Goal: Task Accomplishment & Management: Manage account settings

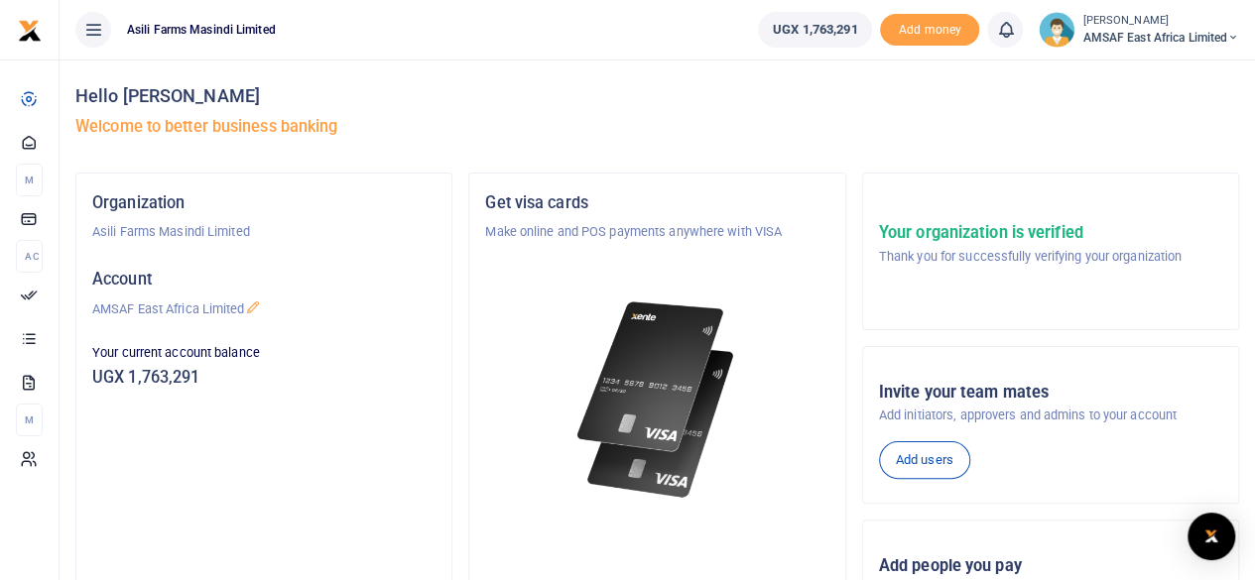
click at [138, 362] on p "Your current account balance" at bounding box center [263, 353] width 343 height 20
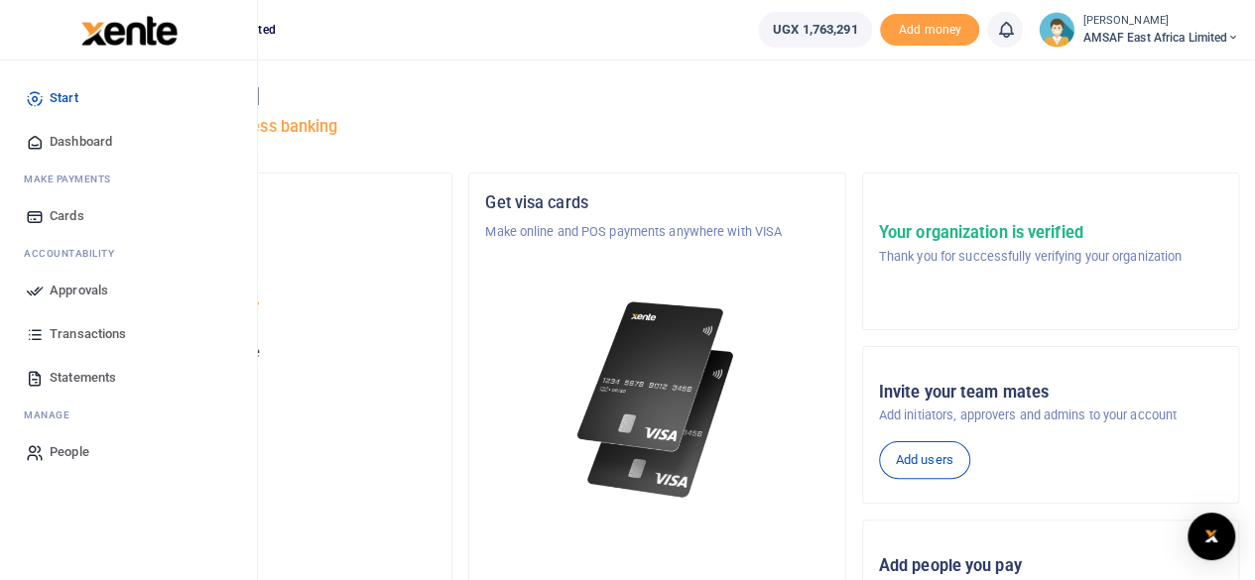
click at [40, 293] on icon at bounding box center [35, 291] width 18 height 18
click at [81, 297] on span "Approvals" at bounding box center [79, 291] width 59 height 20
click at [80, 287] on span "Approvals" at bounding box center [79, 291] width 59 height 20
click at [79, 287] on span "Approvals" at bounding box center [79, 291] width 59 height 20
click at [81, 286] on span "Approvals" at bounding box center [79, 291] width 59 height 20
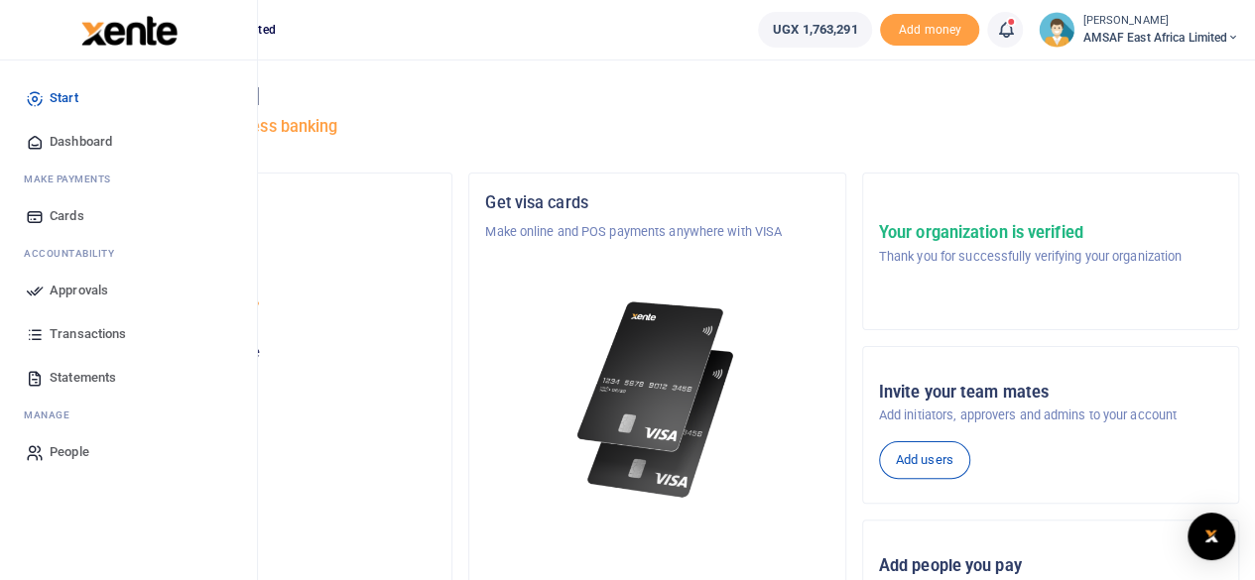
drag, startPoint x: 84, startPoint y: 294, endPoint x: 91, endPoint y: 302, distance: 11.3
click at [91, 302] on link "Approvals" at bounding box center [128, 291] width 225 height 44
click at [80, 292] on span "Approvals" at bounding box center [79, 291] width 59 height 20
click at [82, 292] on span "Approvals" at bounding box center [79, 291] width 59 height 20
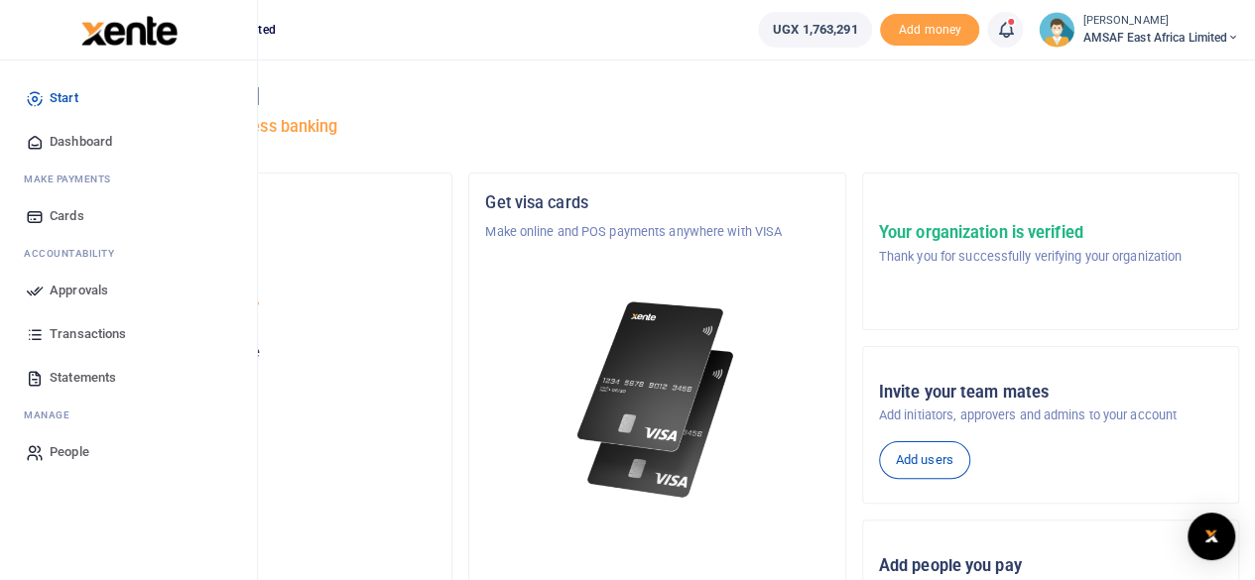
click at [82, 295] on span "Approvals" at bounding box center [79, 291] width 59 height 20
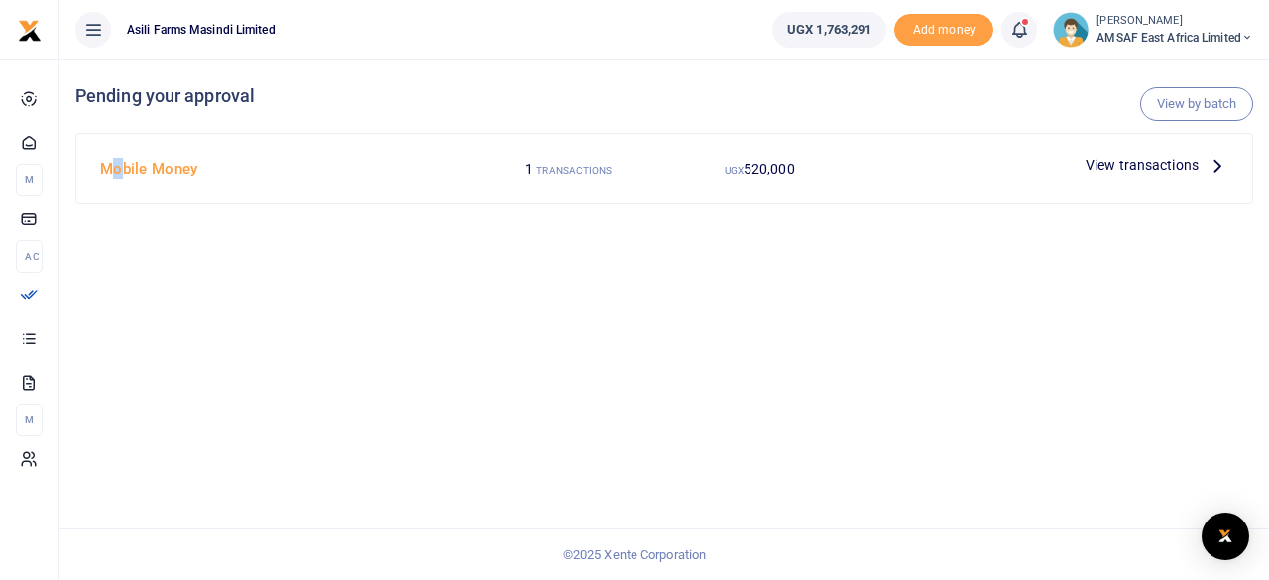
click at [120, 162] on div "Mobile Money" at bounding box center [283, 169] width 382 height 38
click at [1176, 162] on span "View transactions" at bounding box center [1142, 165] width 113 height 22
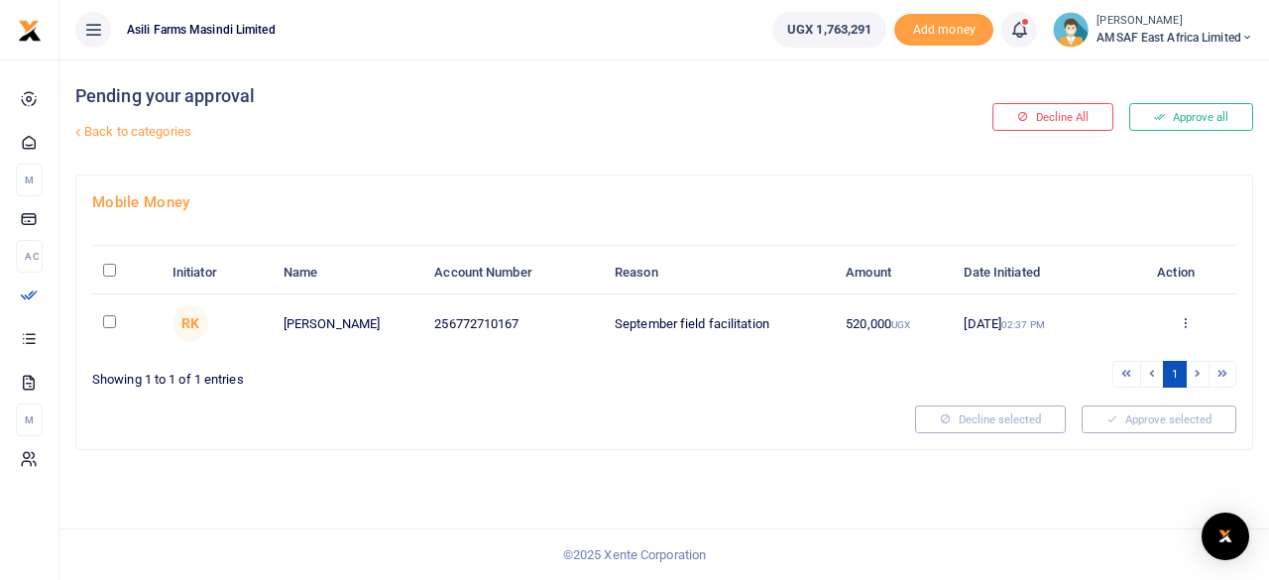
click at [107, 318] on input "checkbox" at bounding box center [109, 321] width 13 height 13
checkbox input "true"
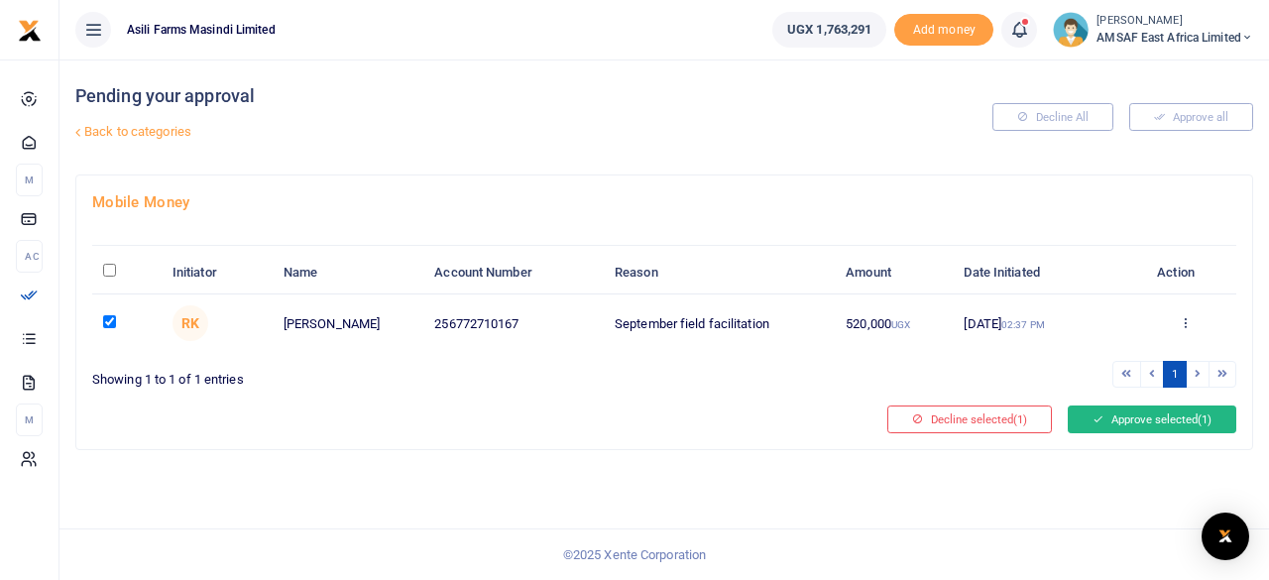
click at [1122, 423] on button "Approve selected (1)" at bounding box center [1152, 420] width 169 height 28
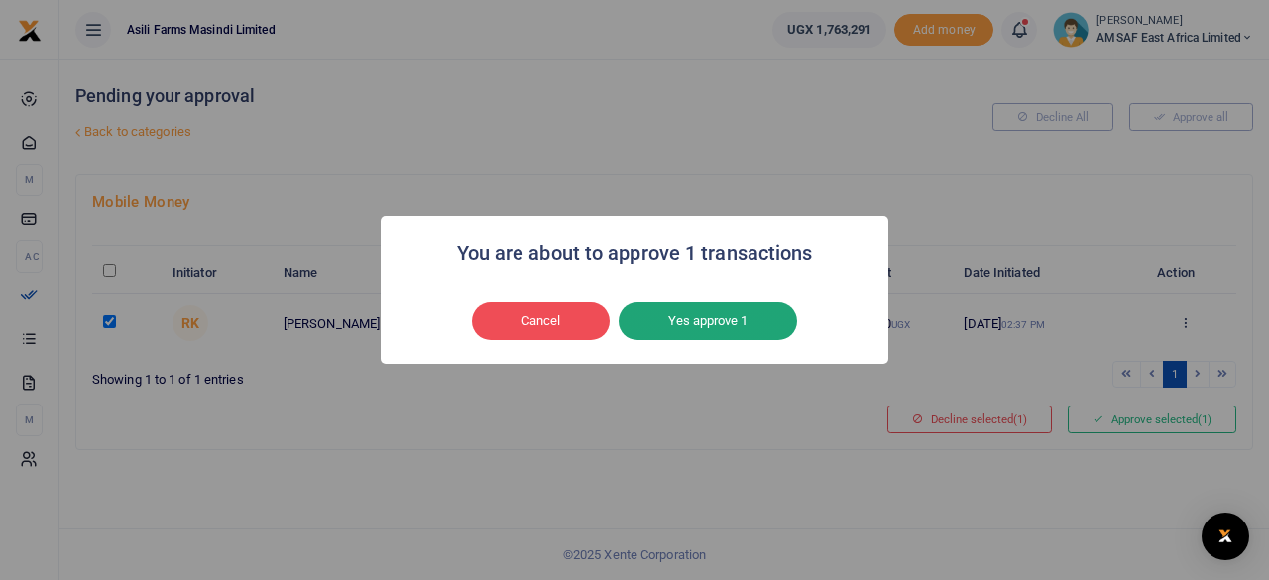
click at [691, 328] on button "Yes approve 1" at bounding box center [708, 321] width 179 height 38
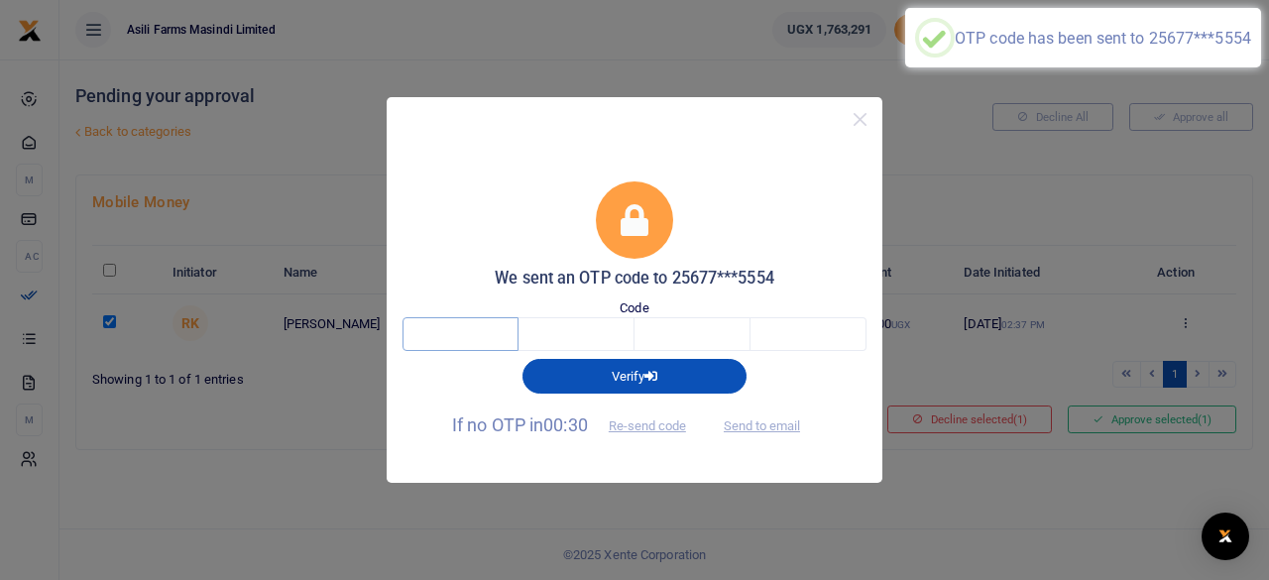
click at [415, 336] on input "text" at bounding box center [461, 334] width 116 height 34
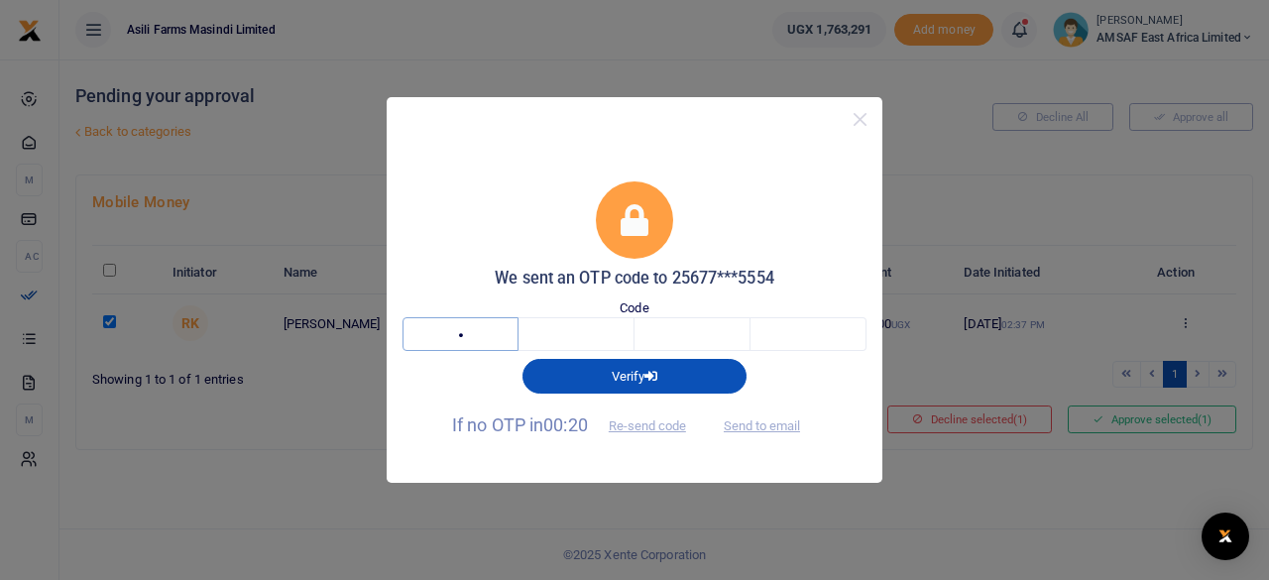
type input "4"
type input "5"
type input "0"
